Goal: Find specific page/section: Find specific page/section

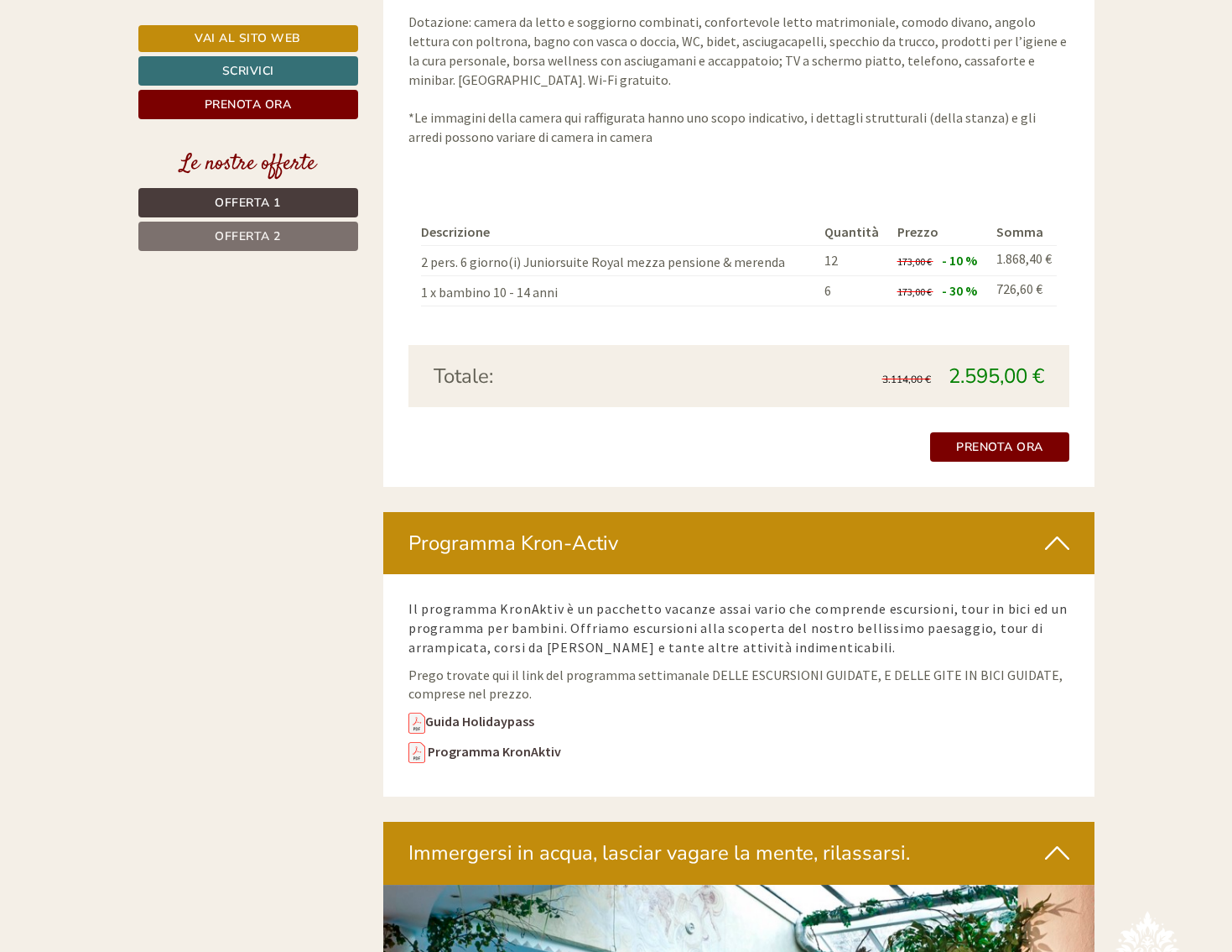
scroll to position [2568, 0]
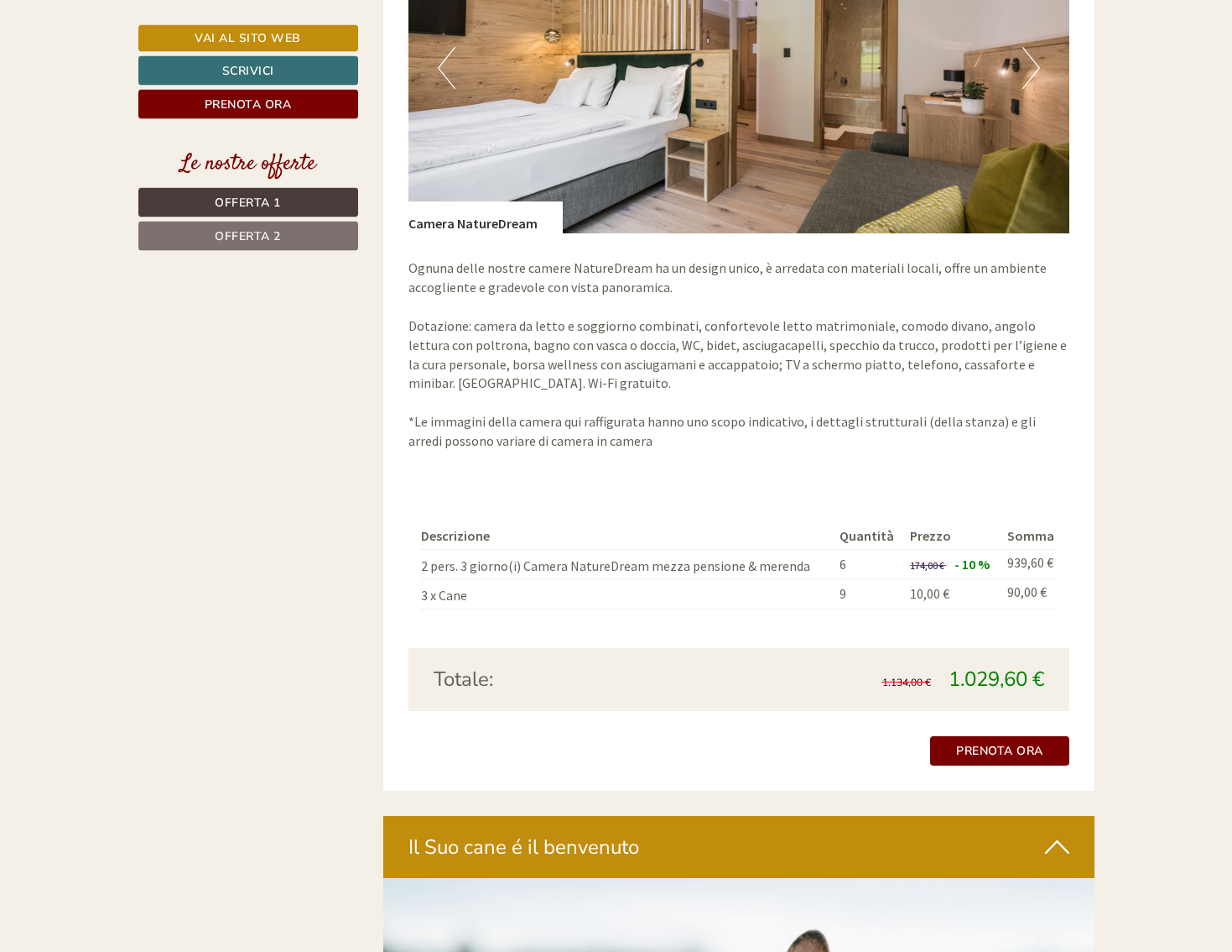
scroll to position [2653, 0]
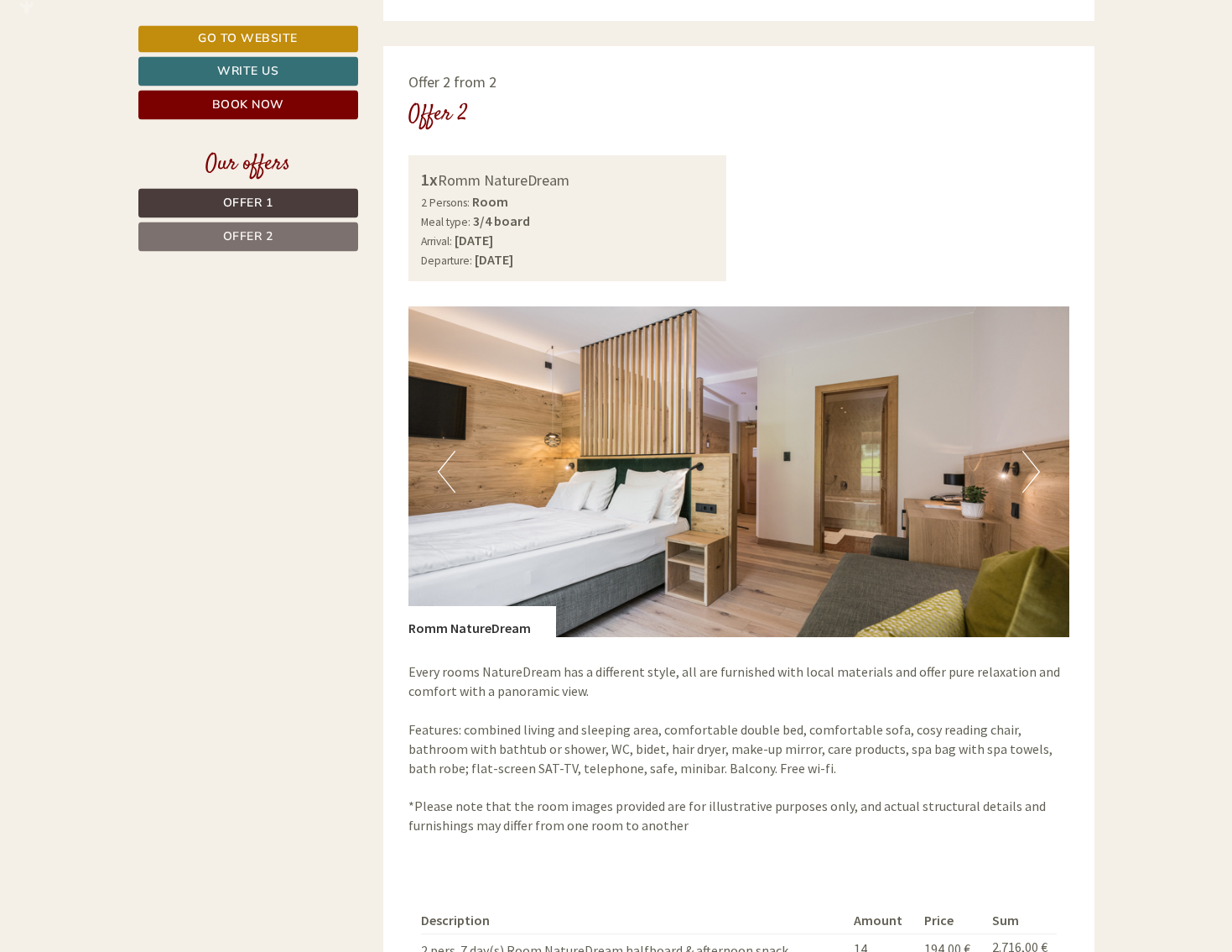
scroll to position [2311, 0]
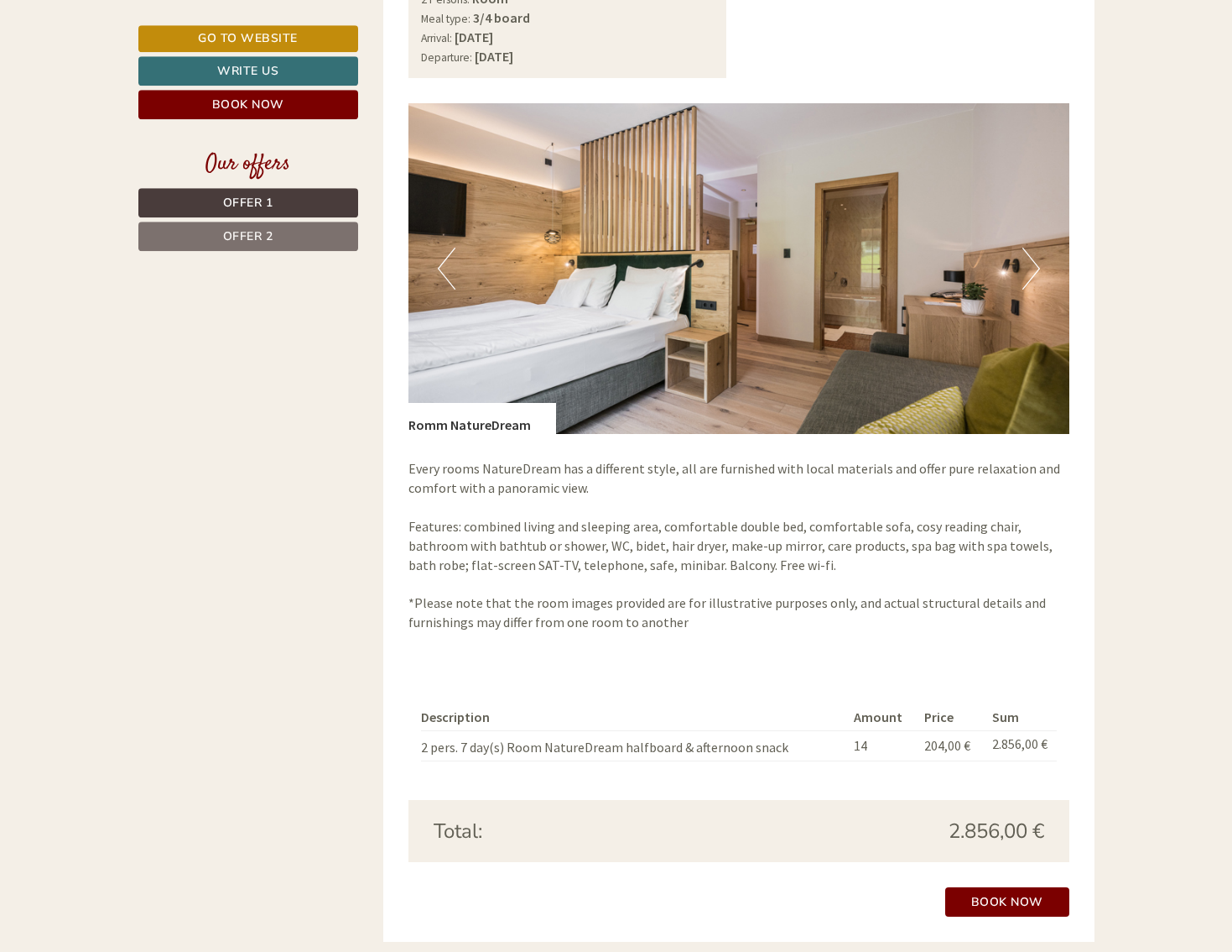
scroll to position [2311, 0]
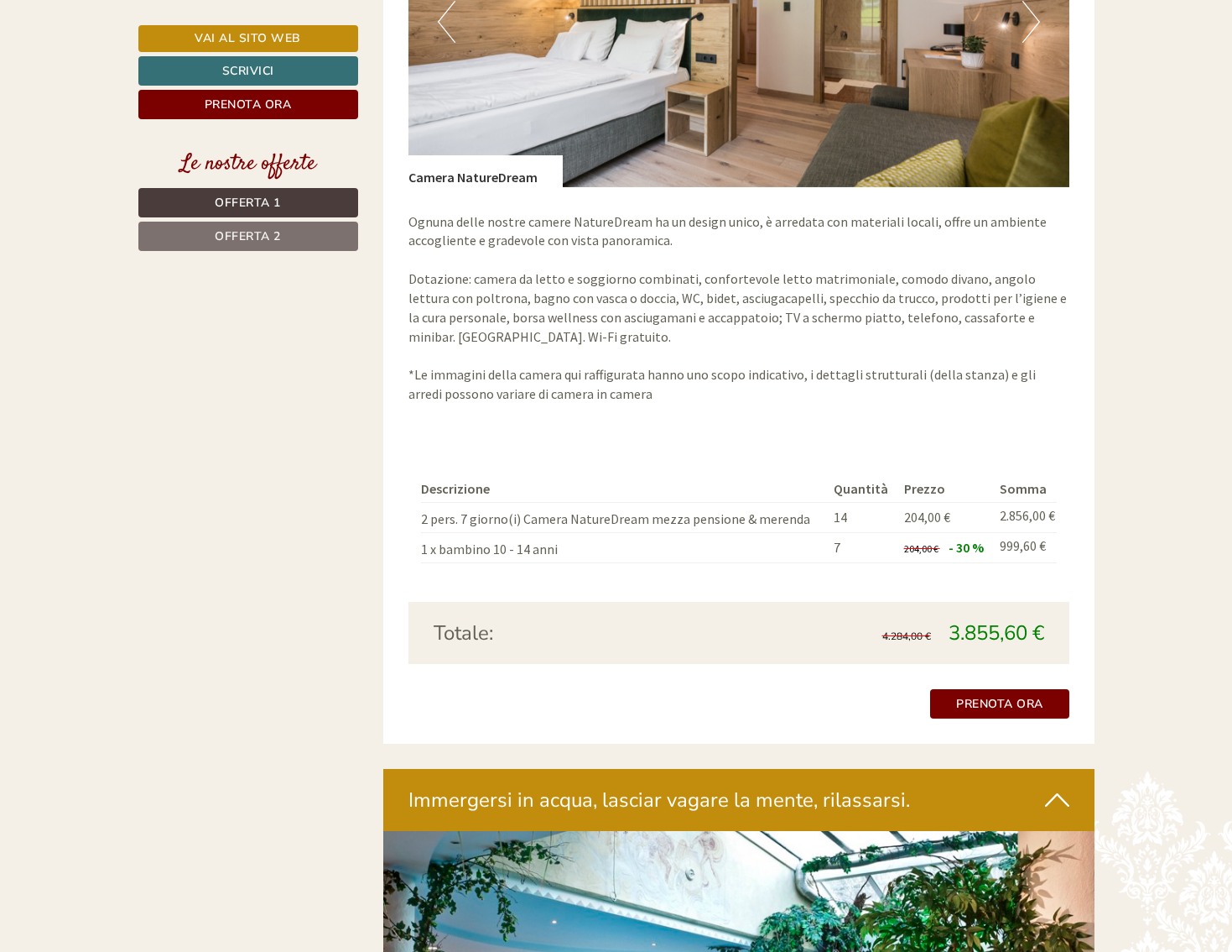
scroll to position [2225, 0]
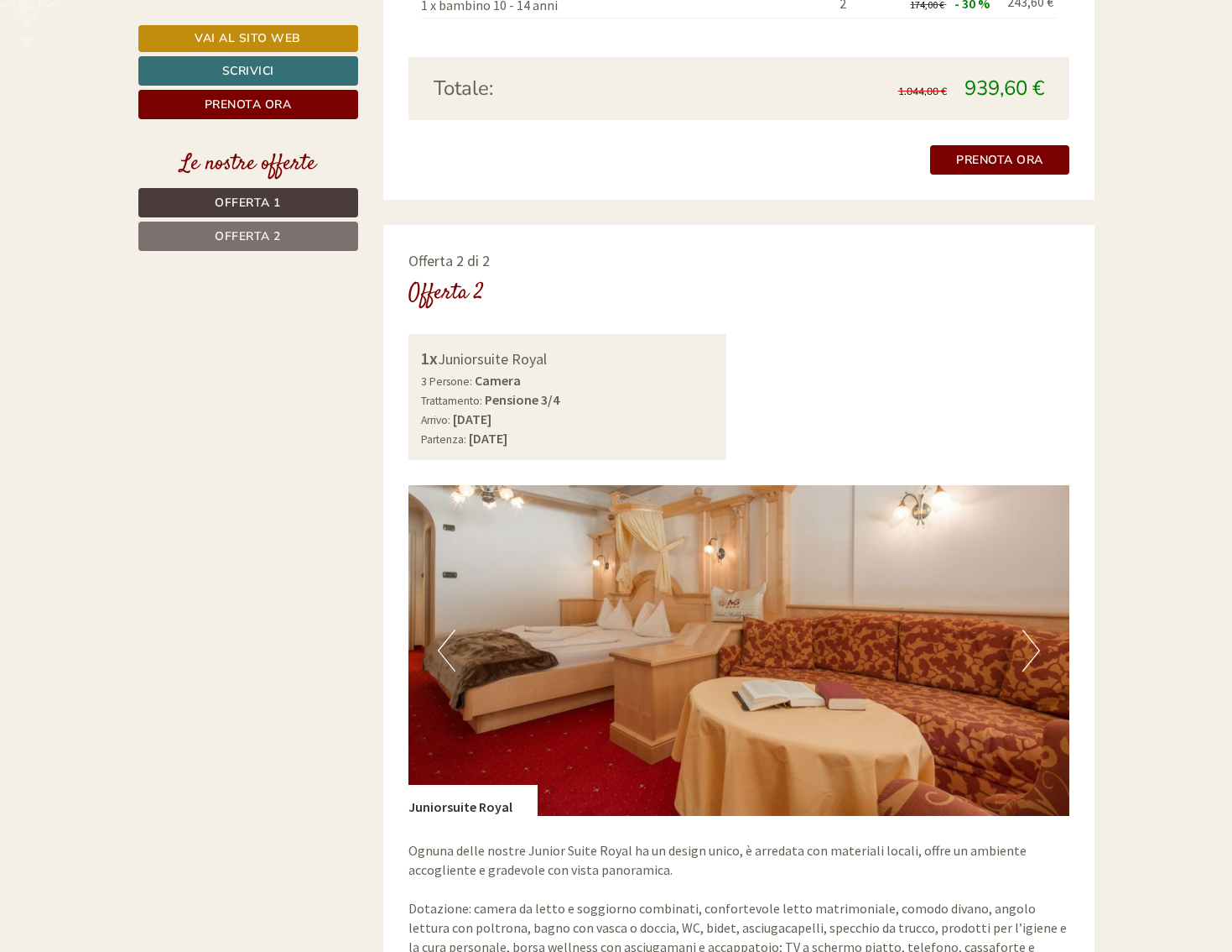
scroll to position [1627, 0]
